Goal: Information Seeking & Learning: Check status

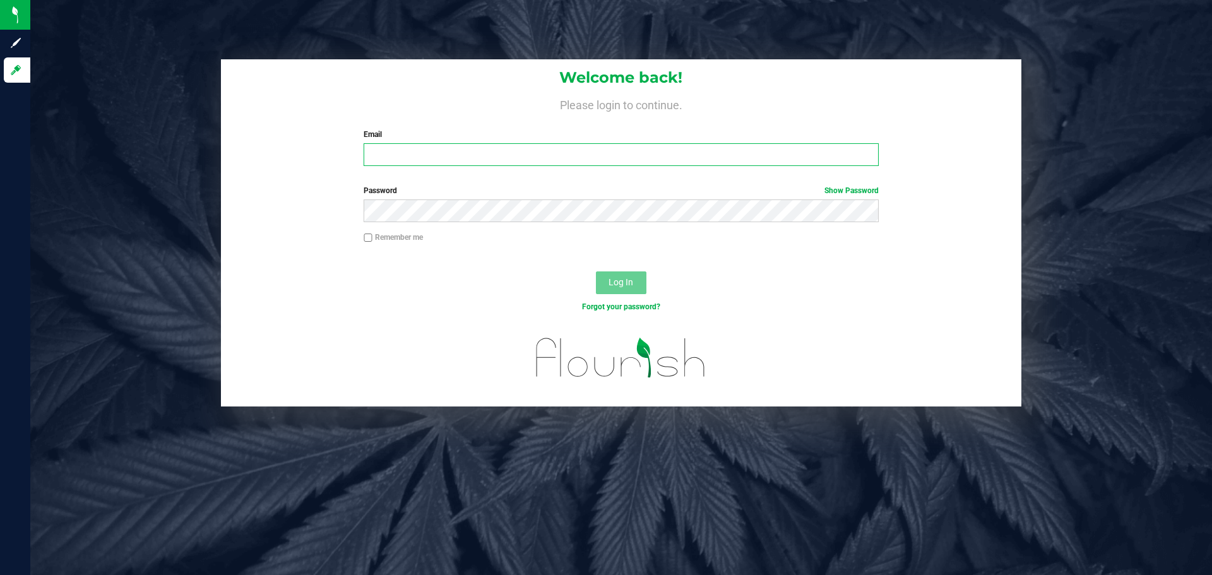
click at [487, 162] on input "Email" at bounding box center [621, 154] width 514 height 23
type input "[EMAIL_ADDRESS][DOMAIN_NAME]"
click at [596, 271] on button "Log In" at bounding box center [621, 282] width 50 height 23
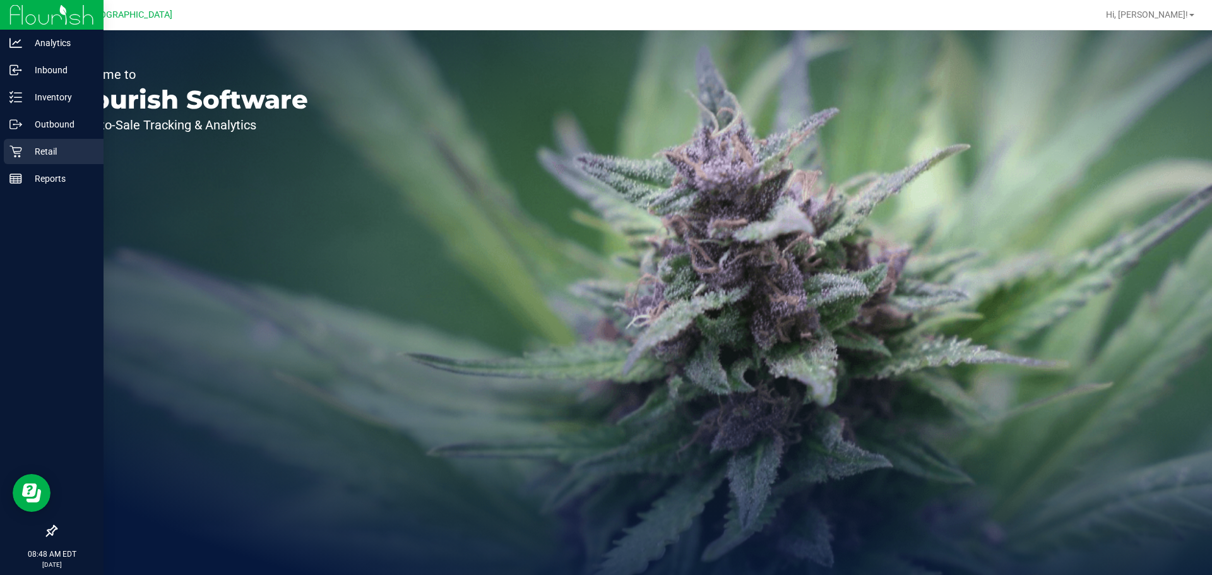
click at [50, 156] on p "Retail" at bounding box center [60, 151] width 76 height 15
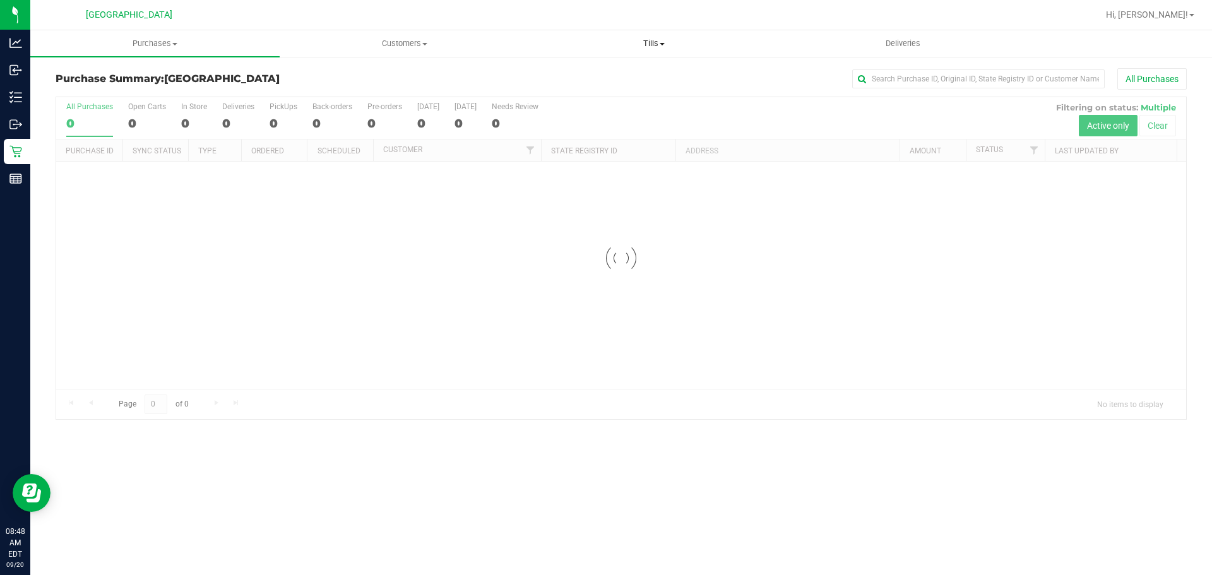
click at [649, 41] on span "Tills" at bounding box center [654, 43] width 248 height 11
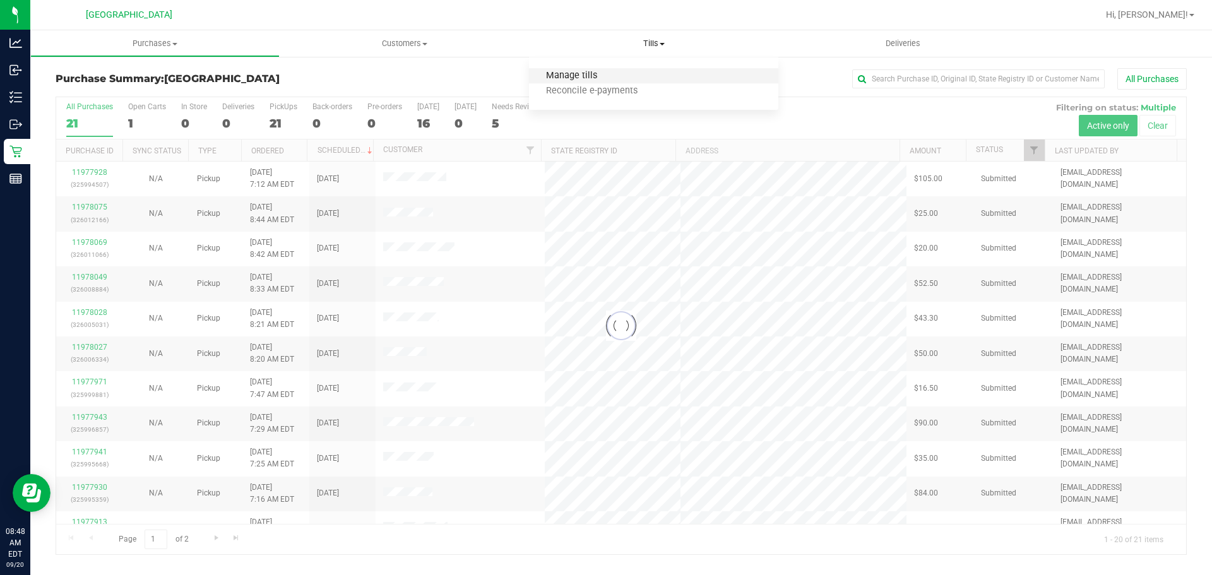
click at [600, 71] on span "Manage tills" at bounding box center [571, 76] width 85 height 11
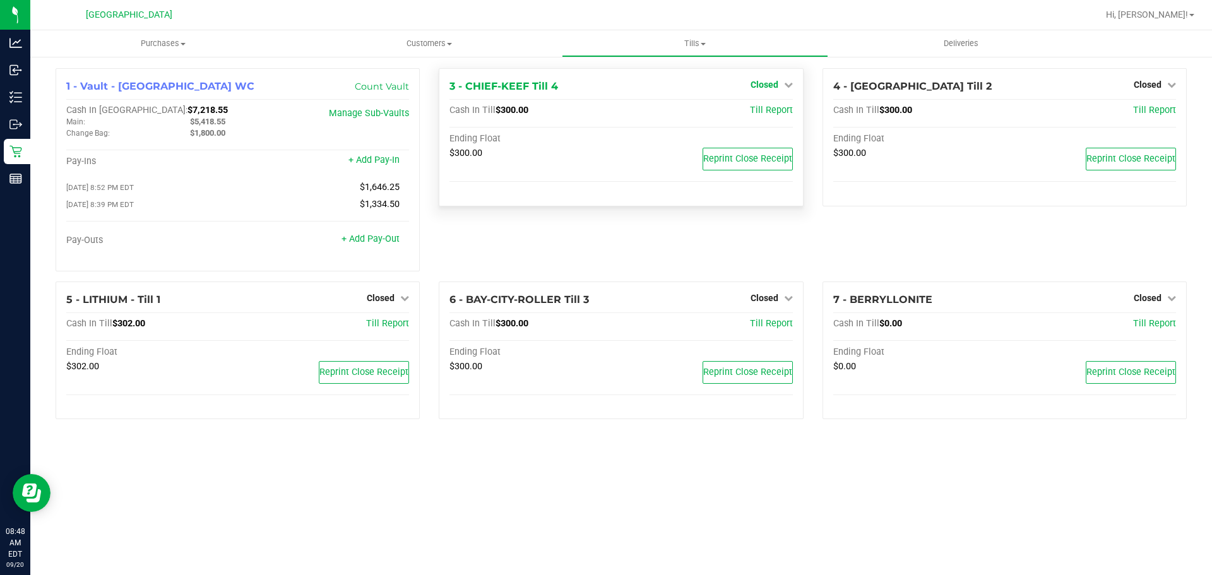
click at [780, 90] on link "Closed" at bounding box center [772, 85] width 42 height 10
click at [781, 111] on link "Open Till" at bounding box center [763, 111] width 33 height 10
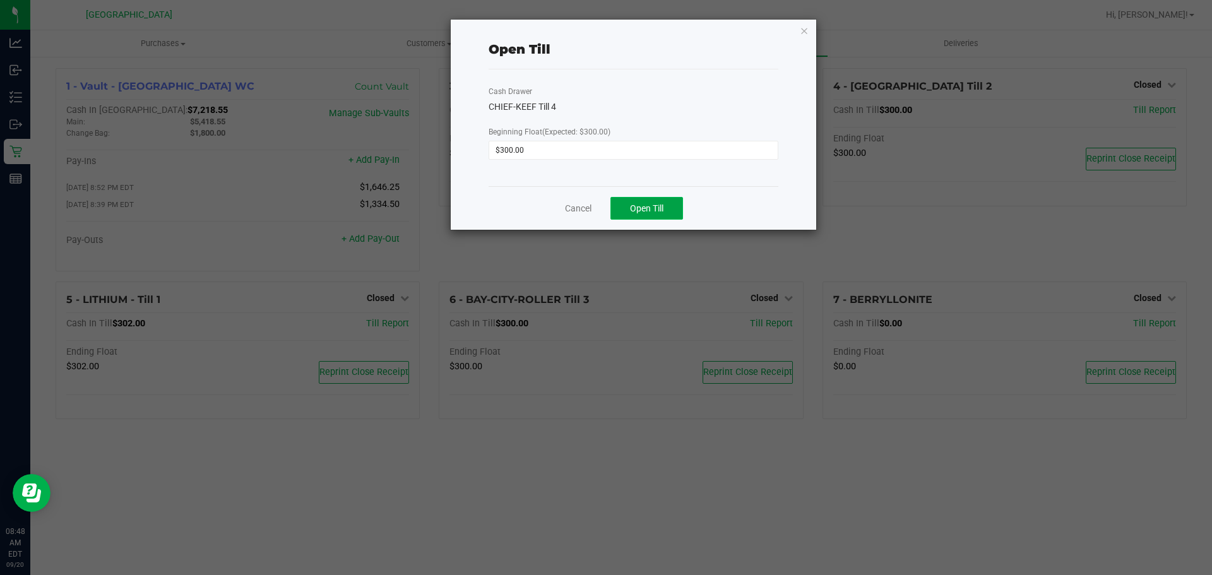
click at [661, 198] on button "Open Till" at bounding box center [646, 208] width 73 height 23
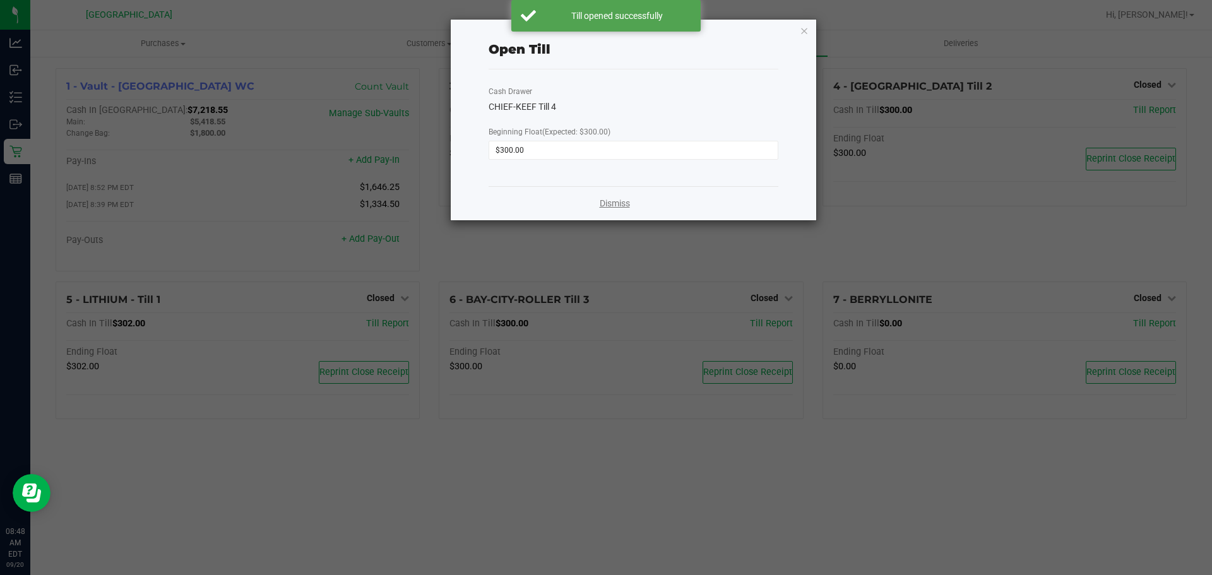
click at [619, 199] on link "Dismiss" at bounding box center [615, 203] width 30 height 13
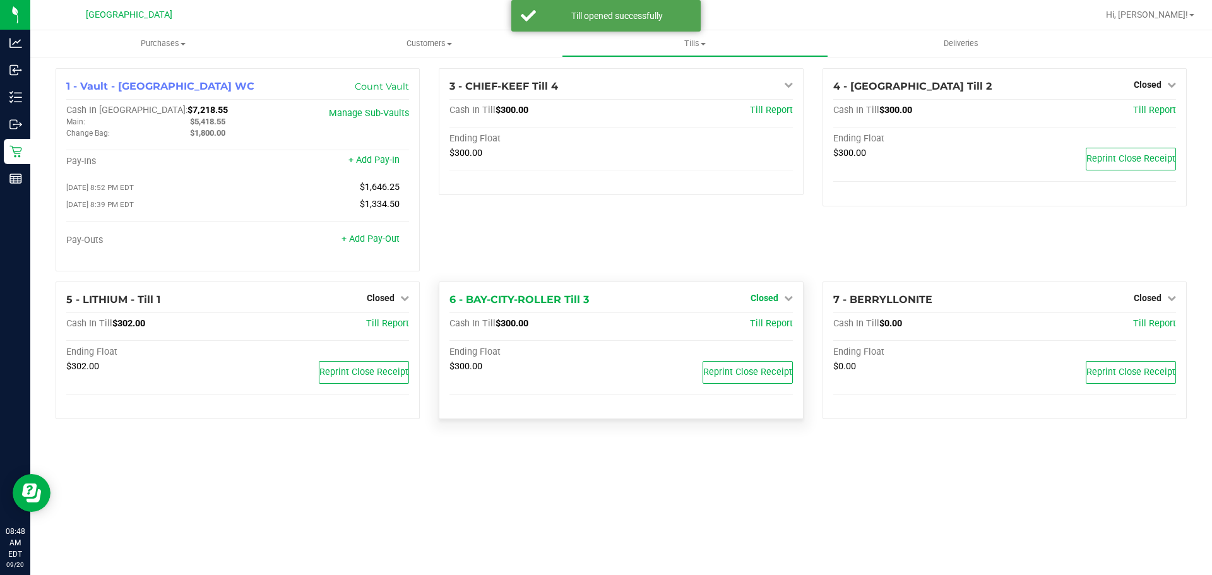
click at [758, 297] on span "Closed" at bounding box center [765, 298] width 28 height 10
click at [758, 329] on link "Open Till" at bounding box center [763, 324] width 33 height 10
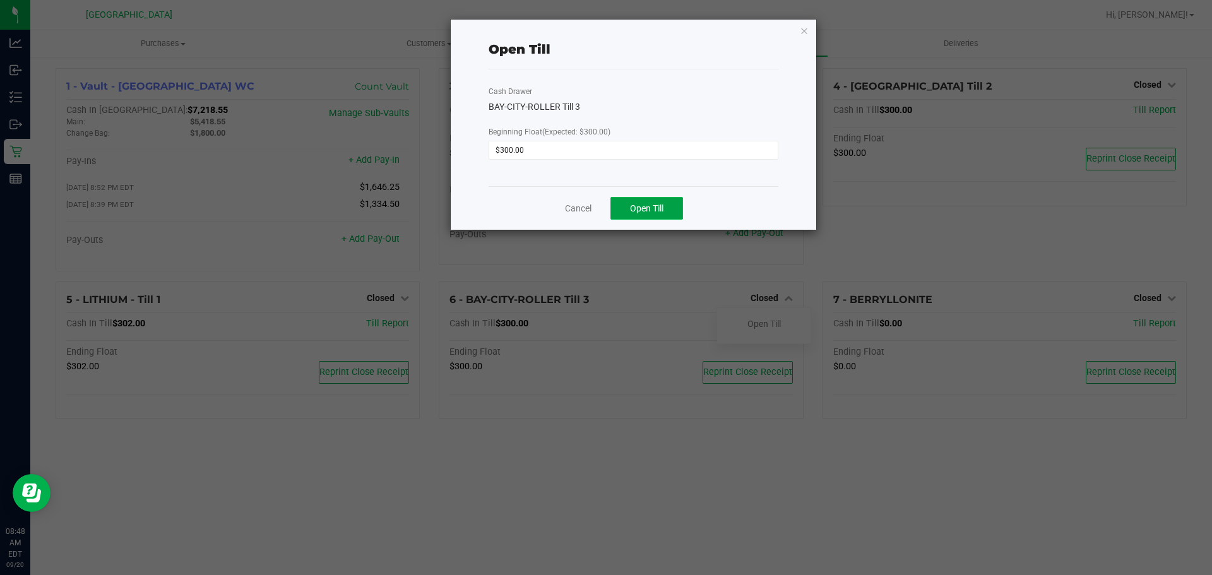
click at [650, 208] on span "Open Till" at bounding box center [646, 208] width 33 height 10
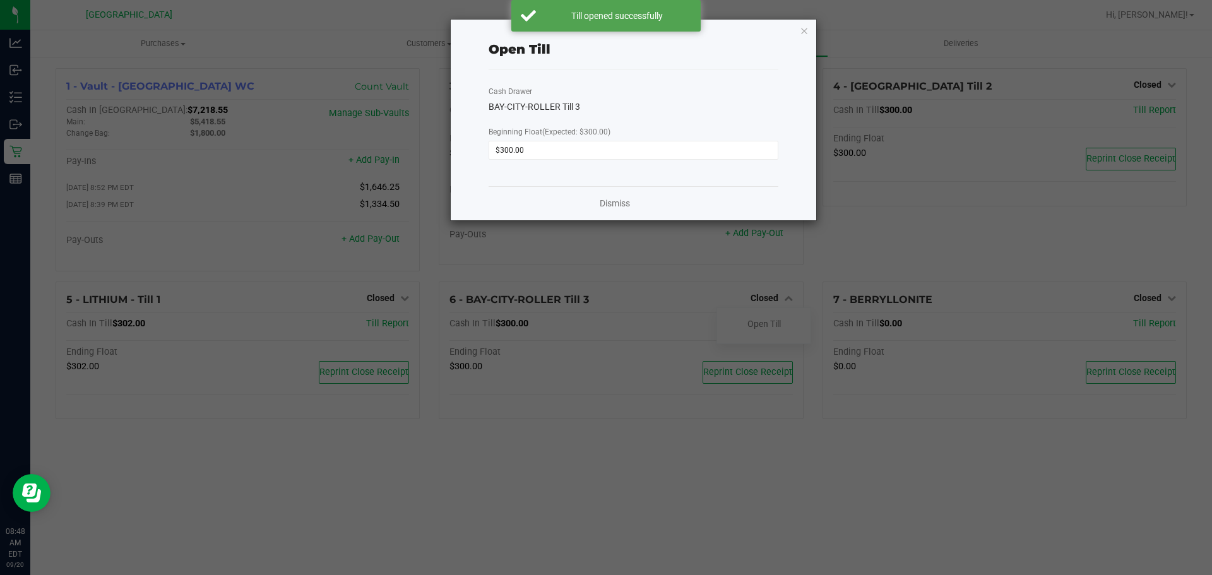
click at [631, 207] on div "Dismiss" at bounding box center [634, 203] width 290 height 34
click at [626, 206] on link "Dismiss" at bounding box center [615, 203] width 30 height 13
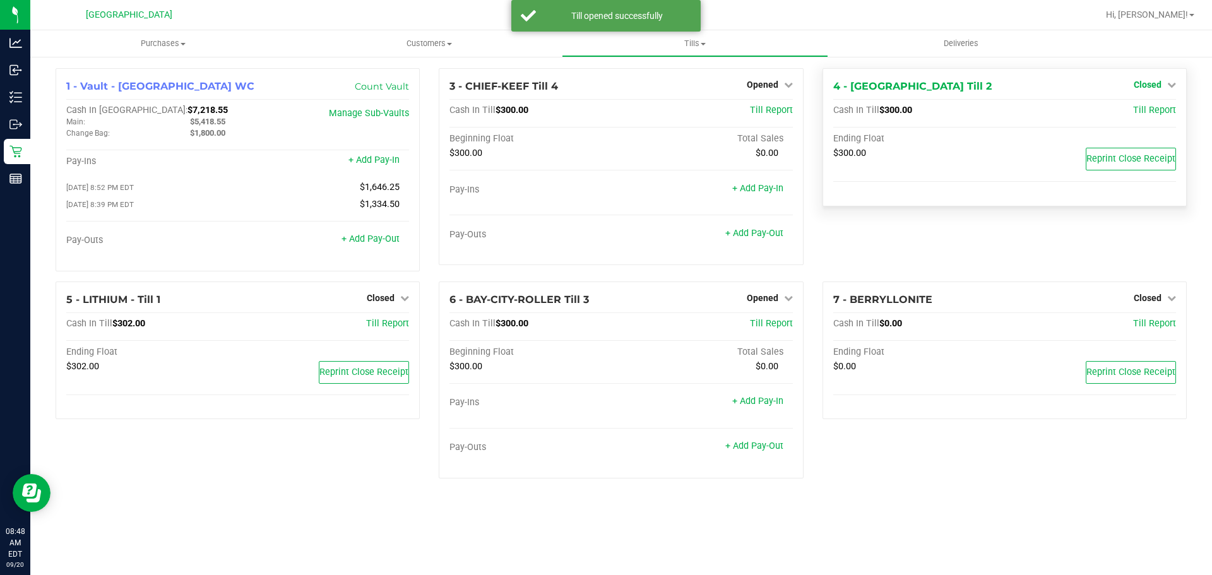
click at [1147, 87] on span "Closed" at bounding box center [1148, 85] width 28 height 10
click at [1130, 109] on link "Open Till" at bounding box center [1146, 111] width 33 height 10
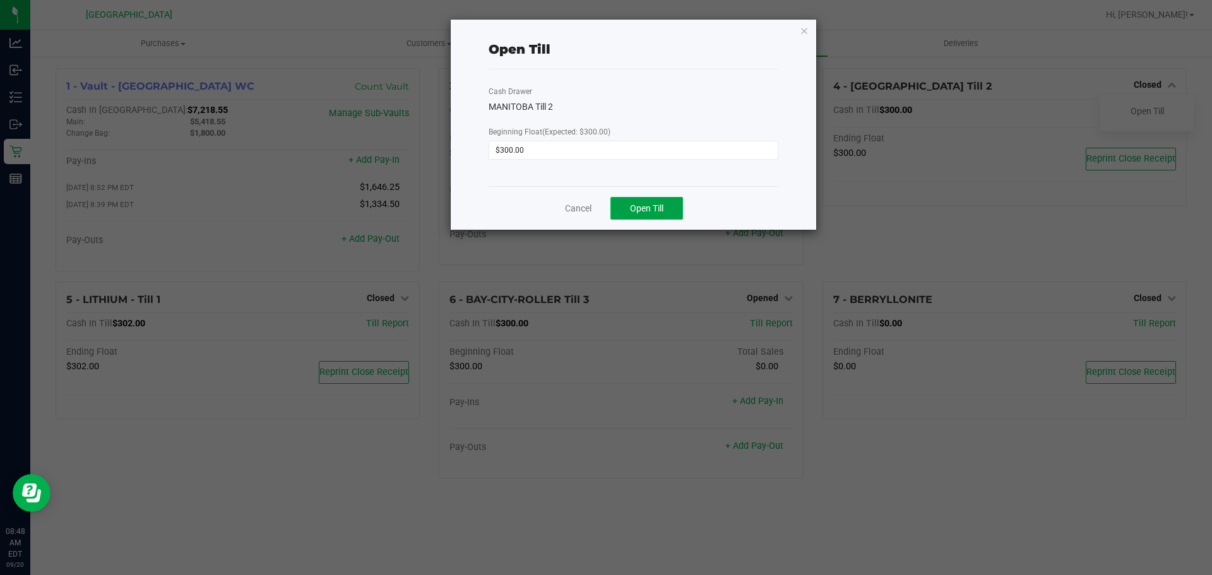
click at [656, 211] on span "Open Till" at bounding box center [646, 208] width 33 height 10
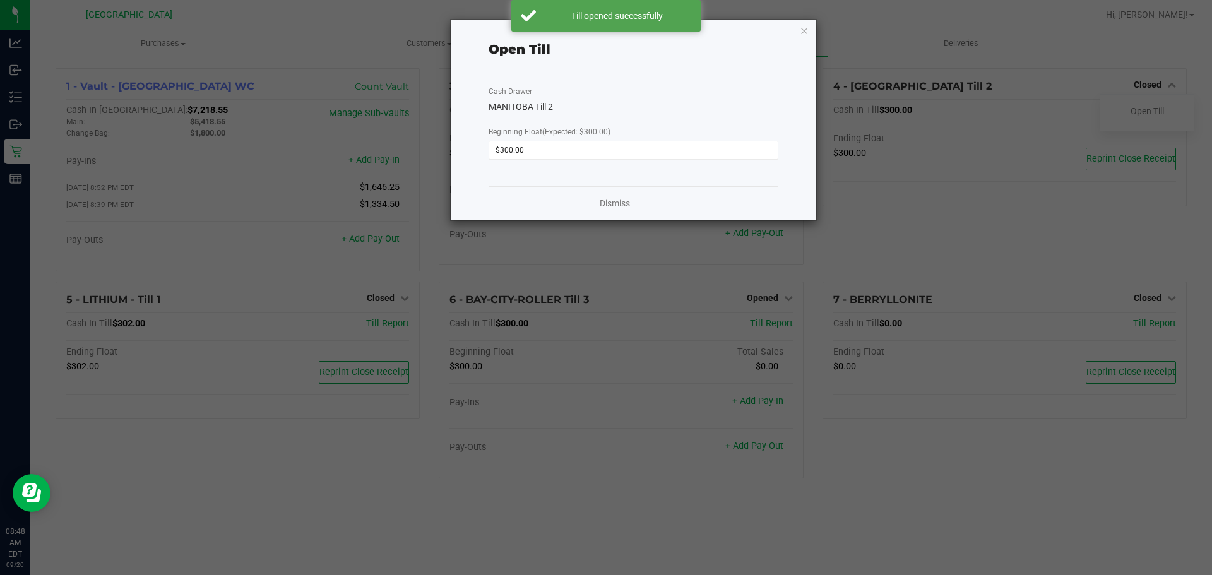
click at [620, 196] on div "Dismiss" at bounding box center [634, 203] width 290 height 34
click at [621, 203] on link "Dismiss" at bounding box center [615, 203] width 30 height 13
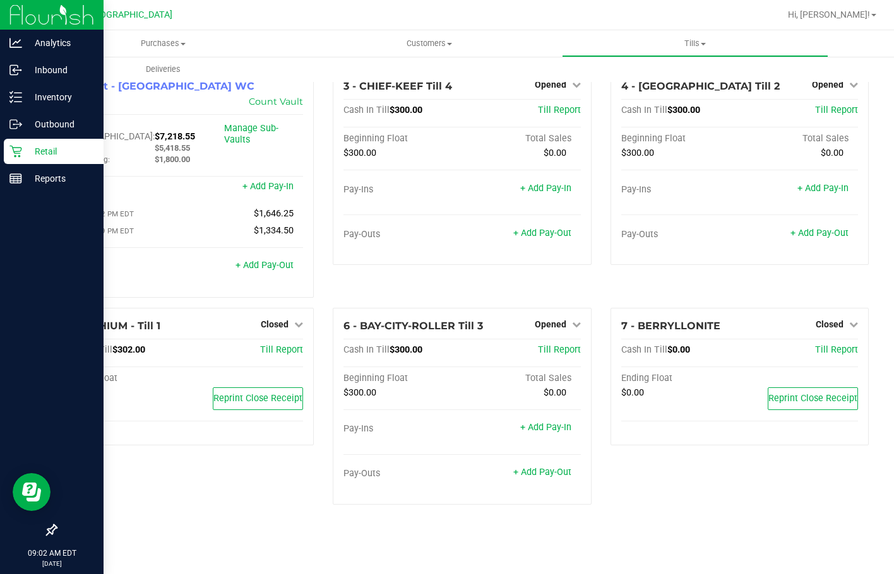
click at [28, 150] on p "Retail" at bounding box center [60, 151] width 76 height 15
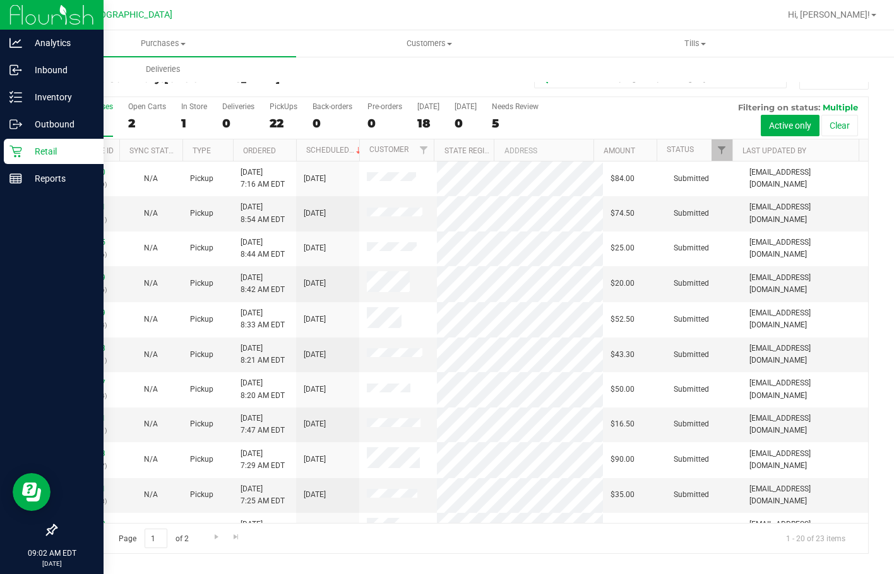
click at [571, 88] on div "All Purchases" at bounding box center [597, 78] width 542 height 21
click at [571, 84] on input "text" at bounding box center [660, 78] width 252 height 19
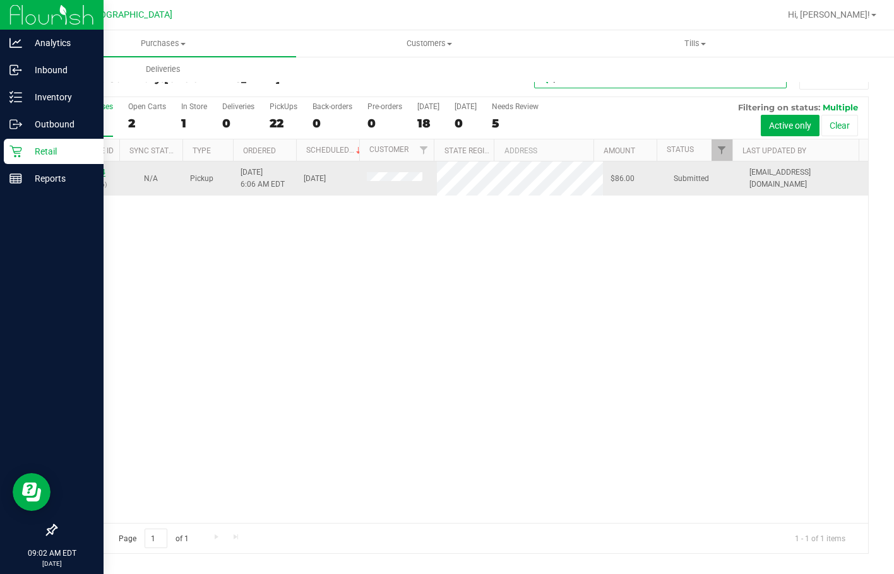
type input "joa"
click at [97, 174] on link "11977904" at bounding box center [87, 172] width 35 height 9
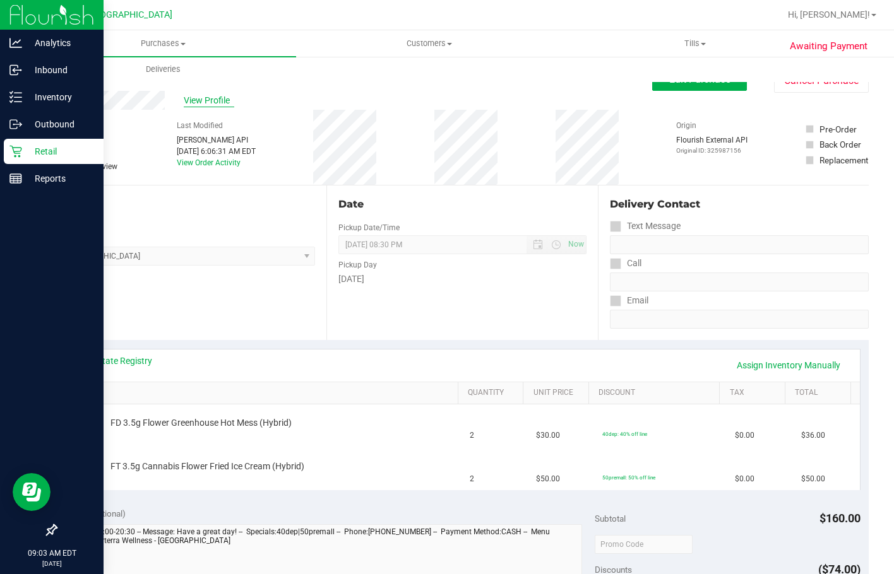
click at [226, 100] on span "View Profile" at bounding box center [209, 100] width 50 height 13
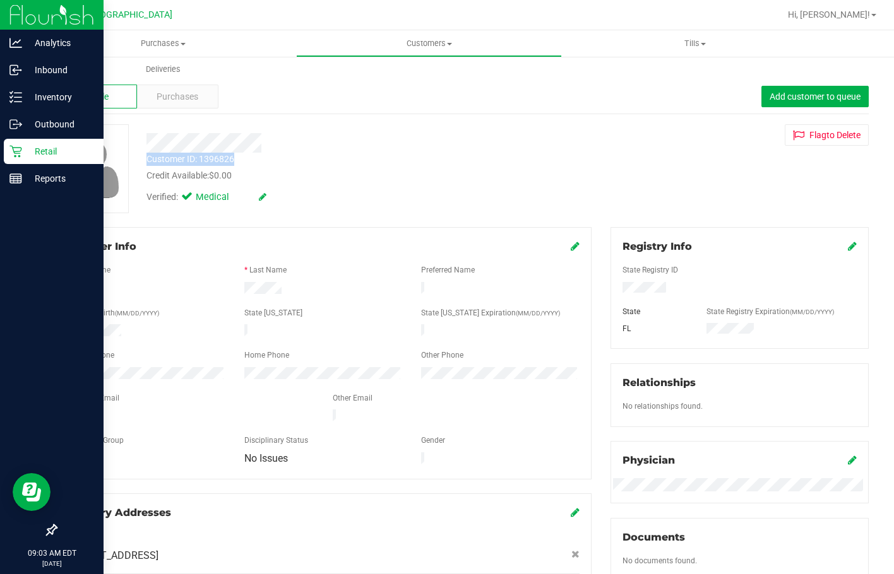
click at [263, 157] on div "Customer ID: 1396826 Credit Available: $0.00 Verified: Medical" at bounding box center [345, 167] width 416 height 86
click at [203, 97] on div "Purchases" at bounding box center [177, 97] width 81 height 24
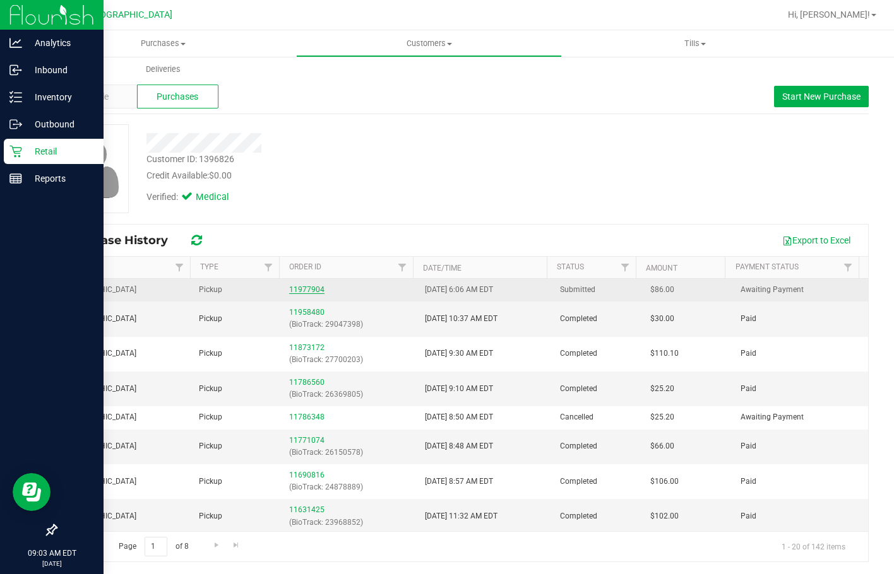
click at [308, 291] on link "11977904" at bounding box center [306, 289] width 35 height 9
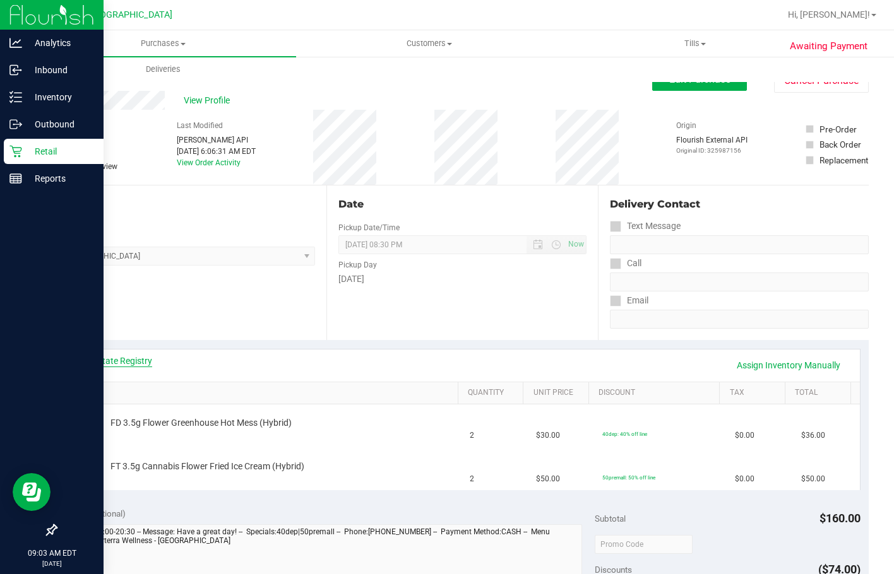
click at [148, 365] on link "View State Registry" at bounding box center [114, 361] width 76 height 13
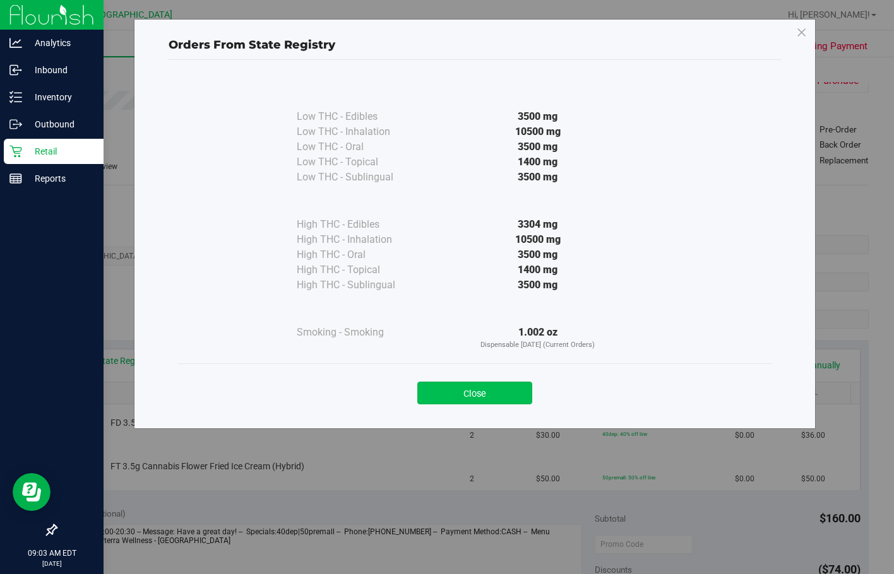
click at [465, 398] on button "Close" at bounding box center [474, 393] width 115 height 23
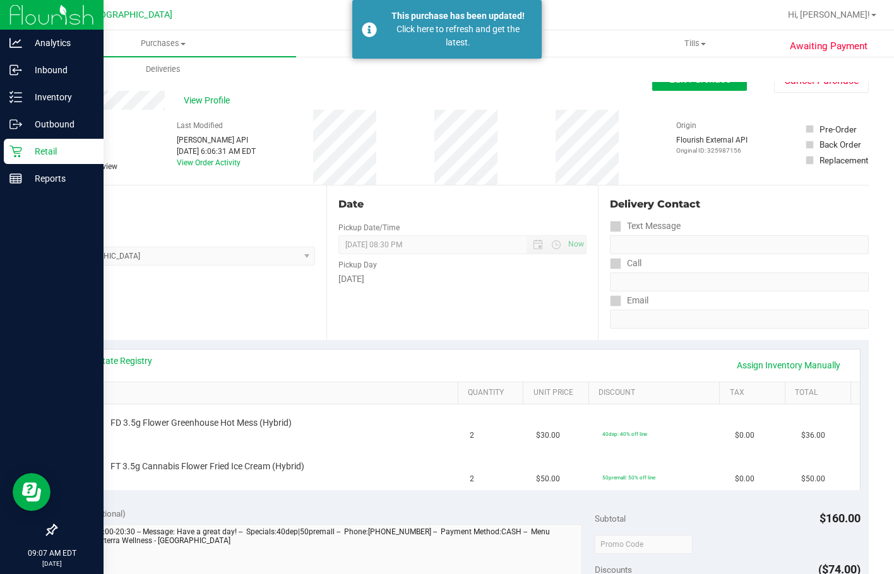
click at [20, 151] on icon at bounding box center [15, 152] width 12 height 12
